Goal: Task Accomplishment & Management: Manage account settings

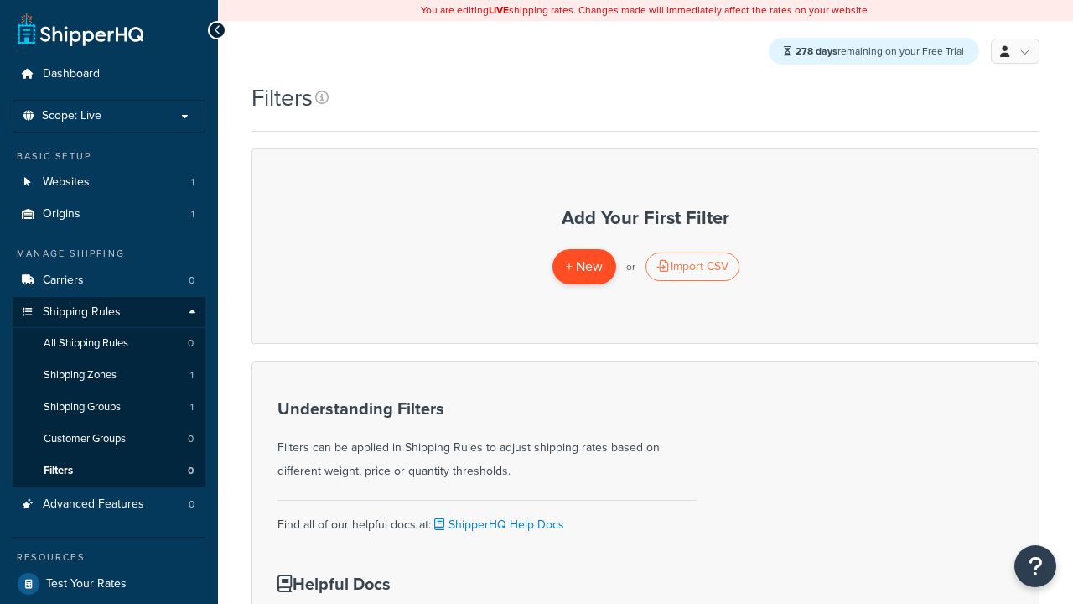
click at [584, 268] on span "+ New" at bounding box center [584, 266] width 37 height 19
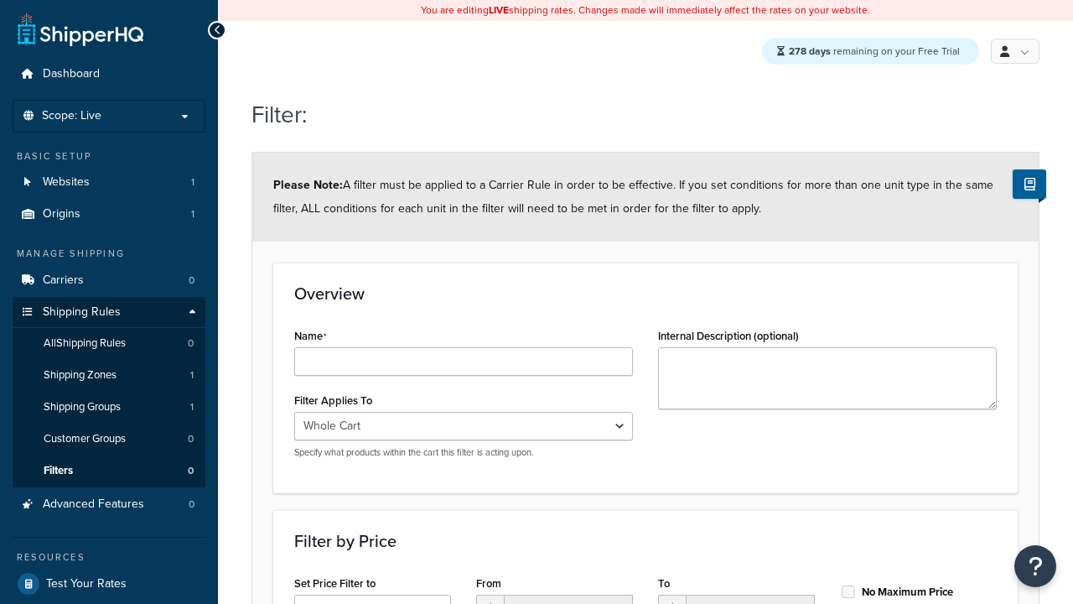
type input "price < 100"
select select "range"
type input "price < 100"
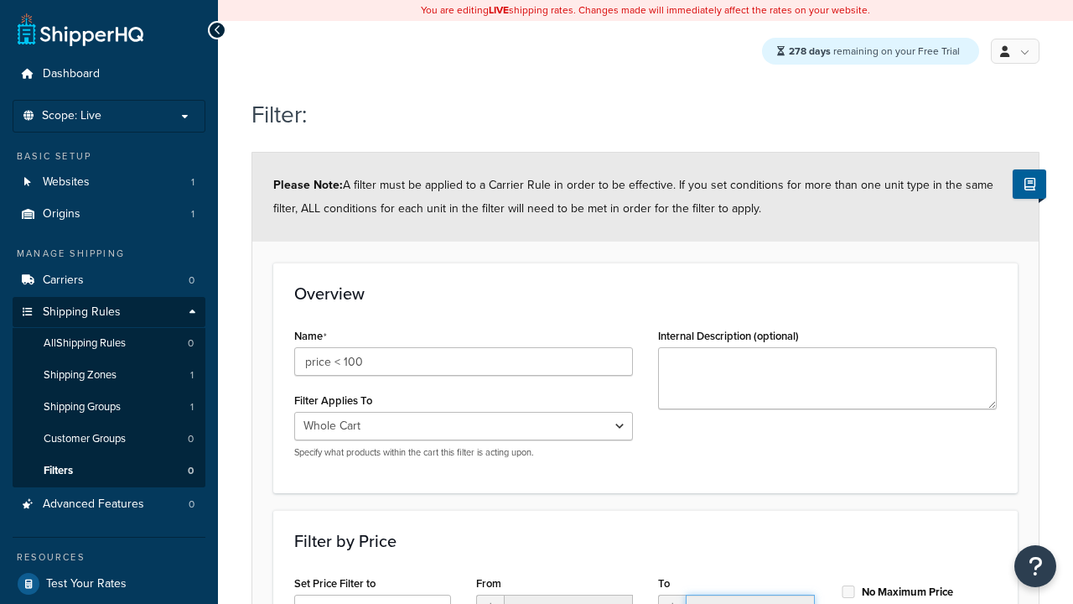
type input "100"
checkbox input "true"
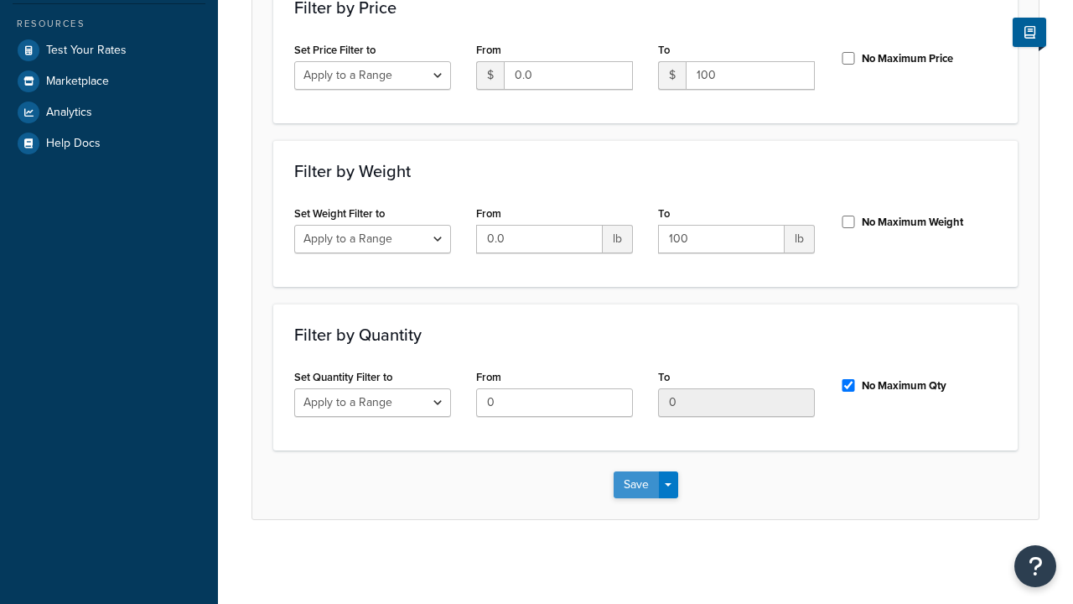
click at [636, 485] on button "Save" at bounding box center [636, 484] width 45 height 27
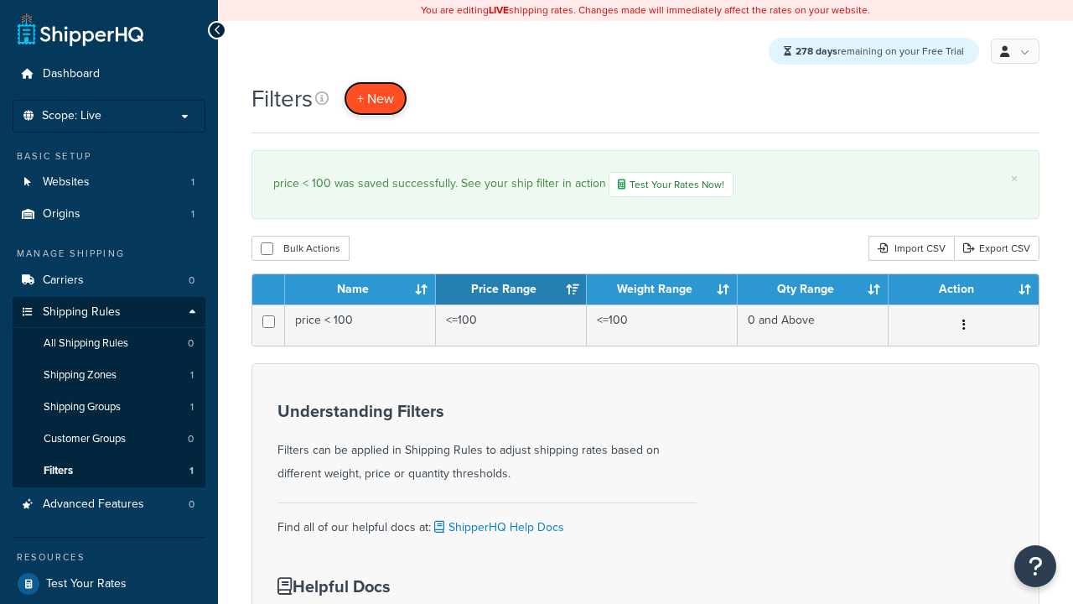
click at [377, 99] on span "+ New" at bounding box center [375, 98] width 37 height 19
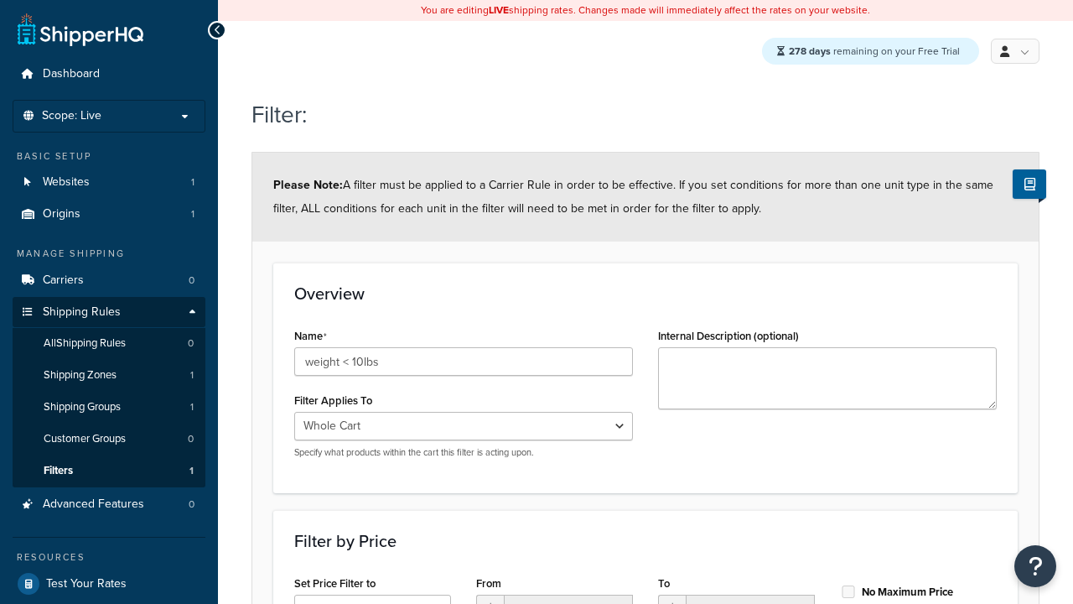
select select "range"
type input "weight < 10lbs"
type input "10"
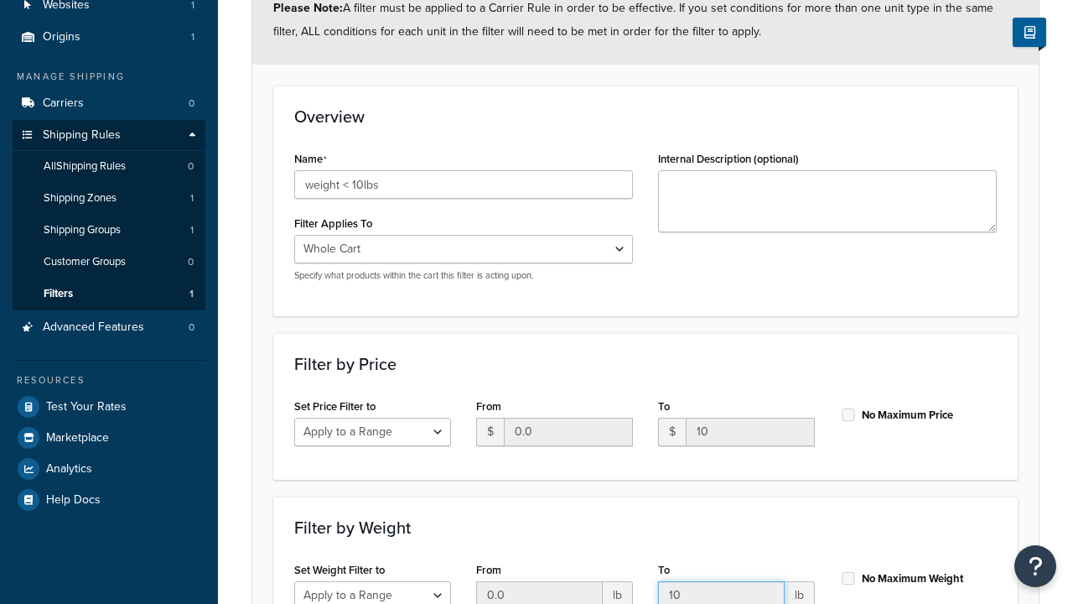
type input "10"
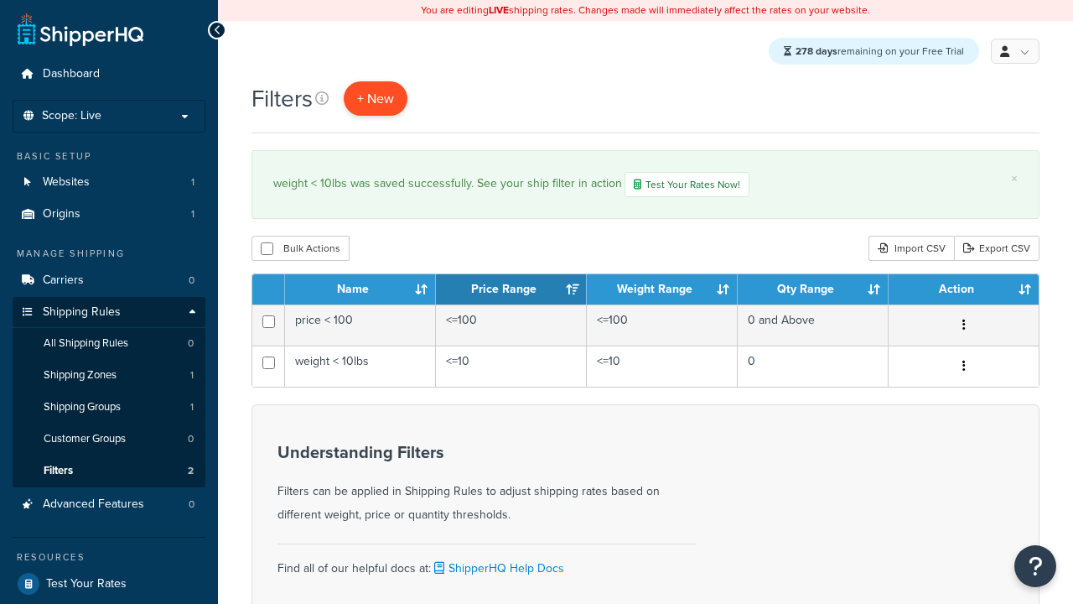
click at [377, 99] on span "+ New" at bounding box center [375, 98] width 37 height 19
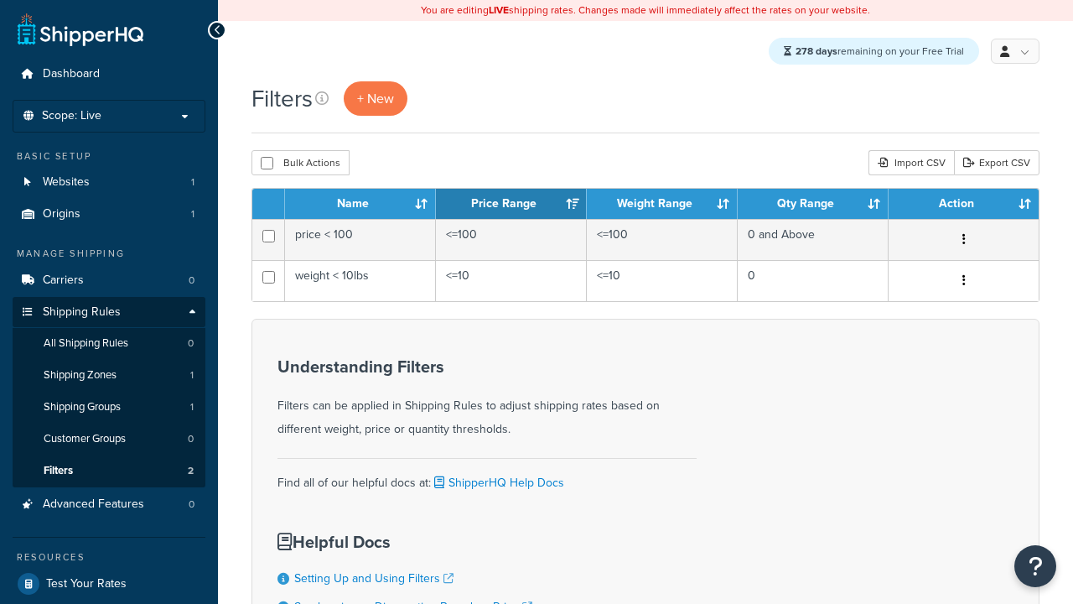
click at [361, 205] on th "Name" at bounding box center [360, 204] width 151 height 30
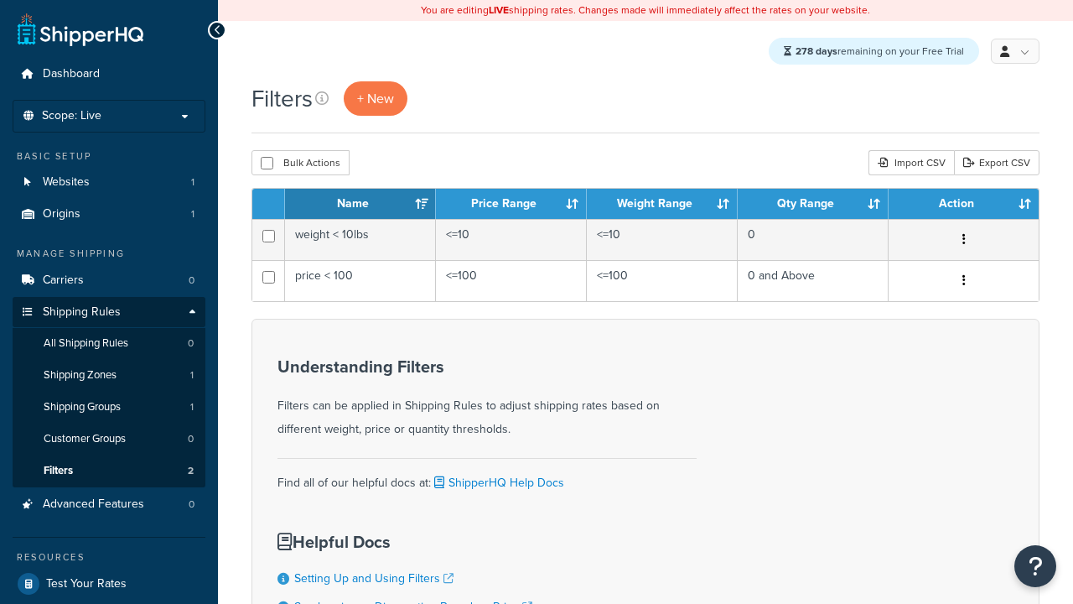
click at [512, 205] on th "Price Range" at bounding box center [511, 204] width 151 height 30
click at [662, 205] on th "Weight Range" at bounding box center [662, 204] width 151 height 30
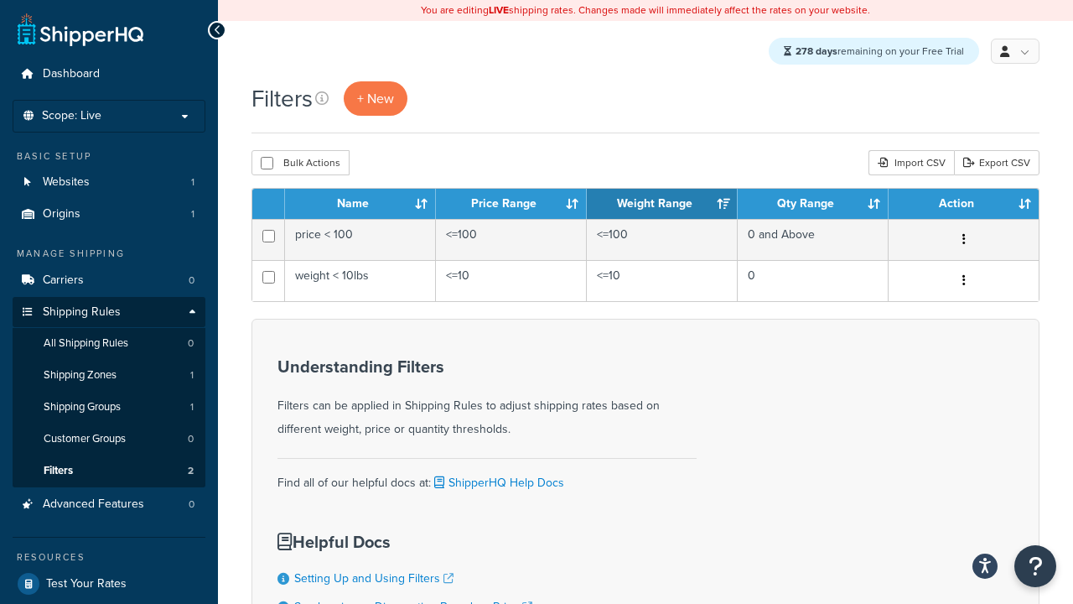
click at [813, 205] on th "Qty Range" at bounding box center [813, 204] width 151 height 30
click at [964, 205] on th "Action" at bounding box center [964, 204] width 150 height 30
click at [323, 99] on icon at bounding box center [321, 97] width 13 height 13
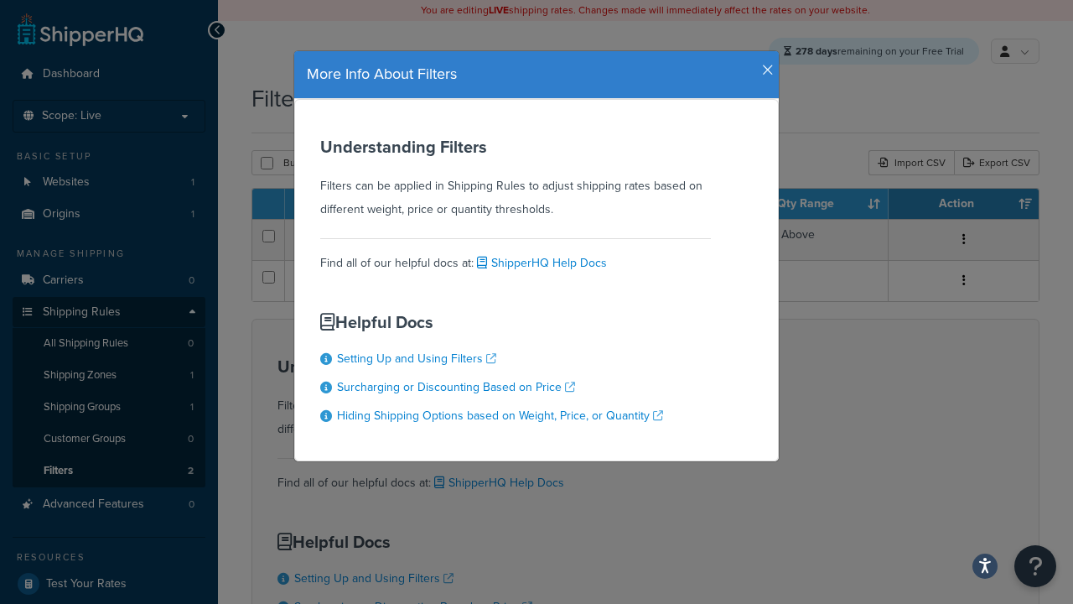
click at [764, 64] on icon "button" at bounding box center [768, 70] width 12 height 15
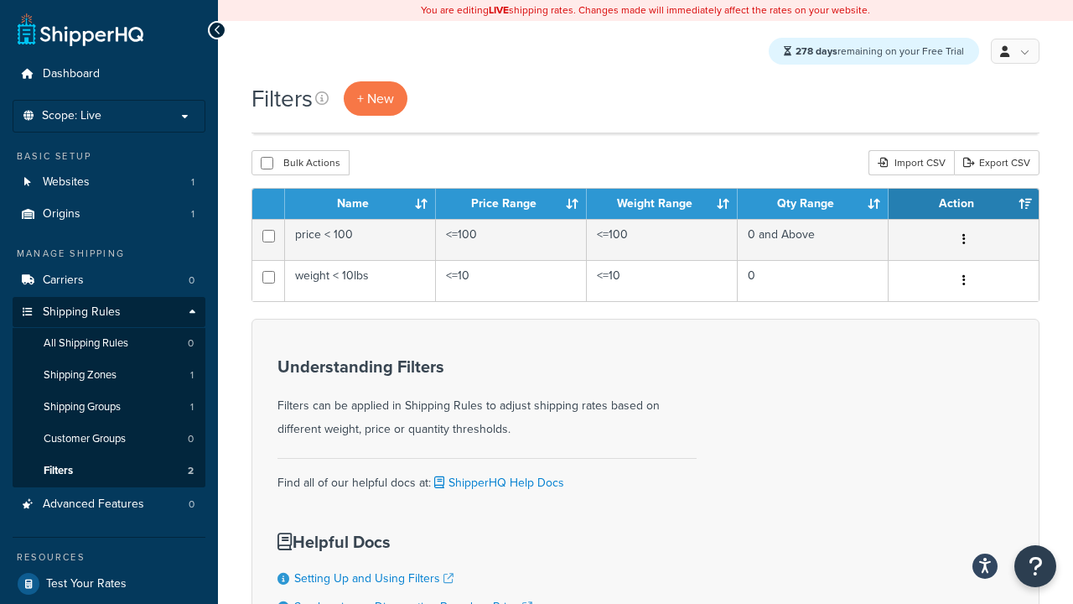
scroll to position [152, 0]
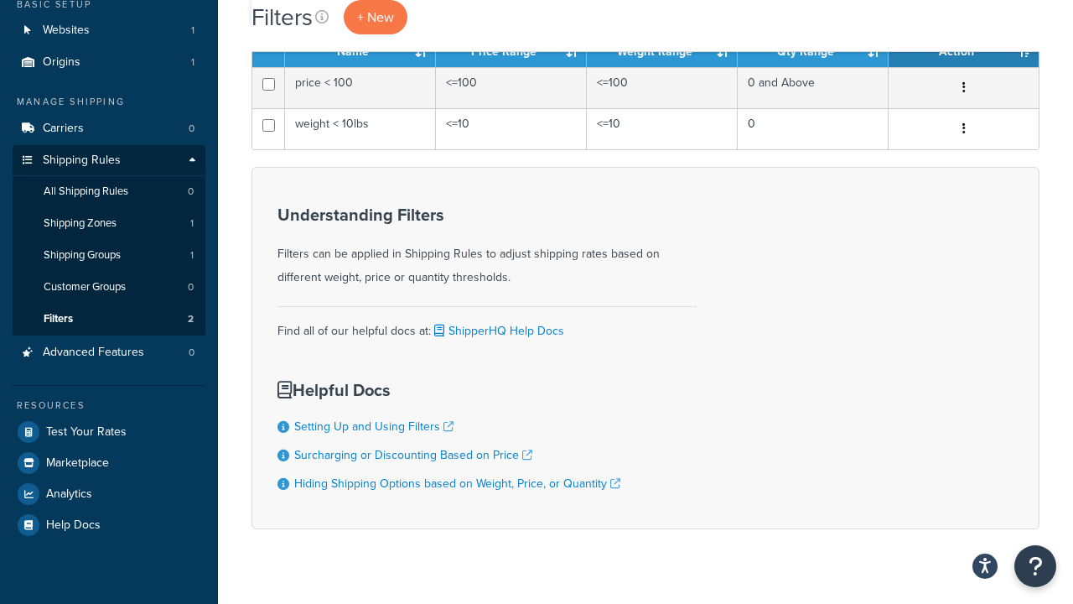
click at [299, 23] on button "Bulk Actions" at bounding box center [301, 10] width 98 height 25
checkbox input "true"
click at [0, 0] on button "Delete" at bounding box center [0, 0] width 0 height 0
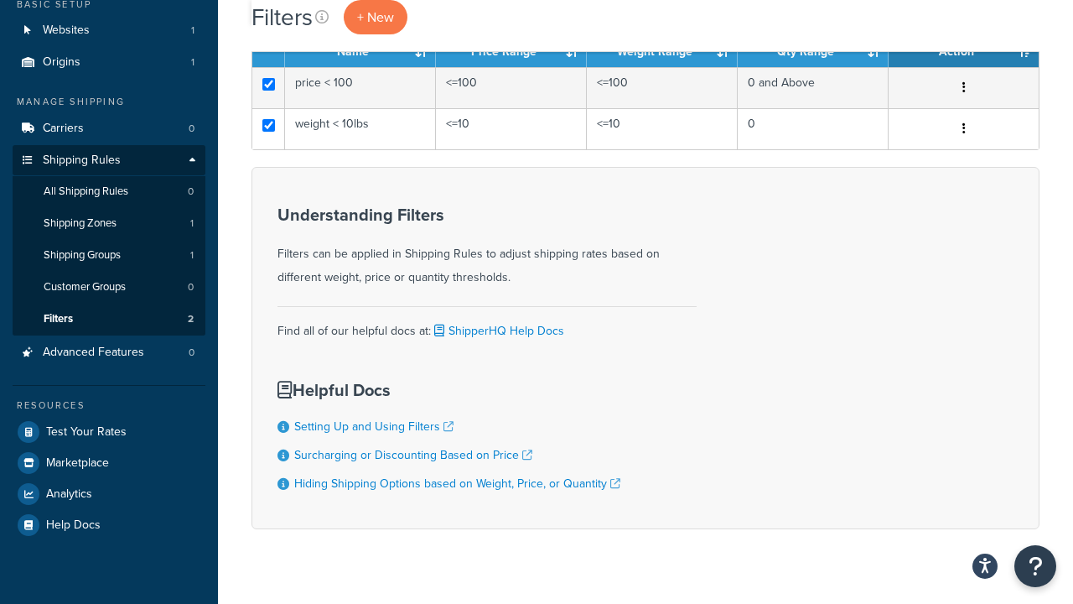
scroll to position [0, 0]
